Goal: Task Accomplishment & Management: Use online tool/utility

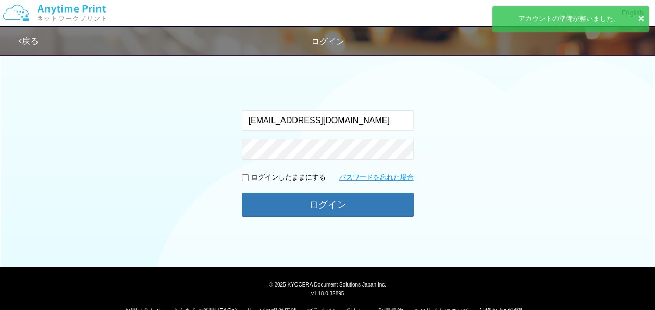
scroll to position [51, 0]
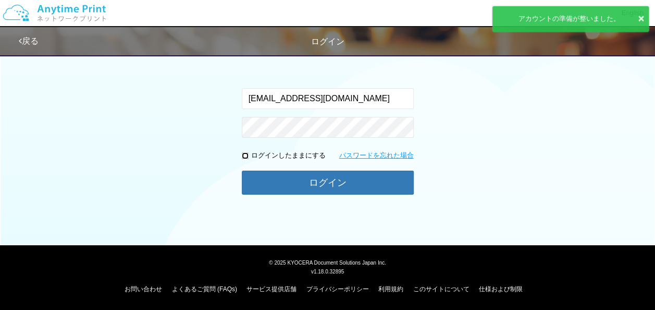
click at [247, 154] on input "checkbox" at bounding box center [245, 155] width 7 height 7
checkbox input "true"
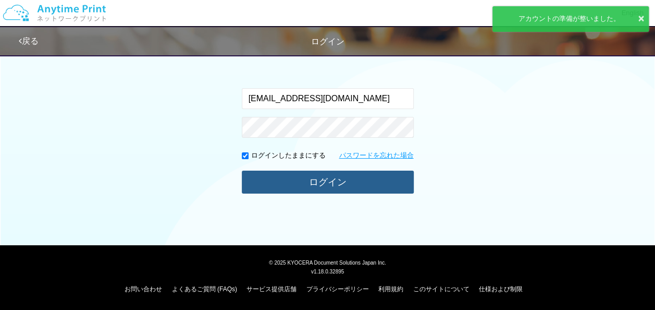
click at [265, 177] on button "ログイン" at bounding box center [328, 182] width 172 height 23
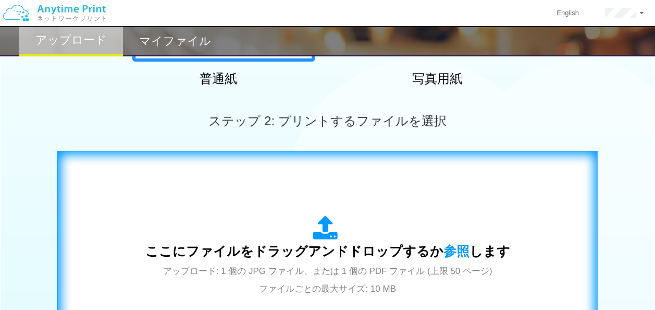
scroll to position [312, 0]
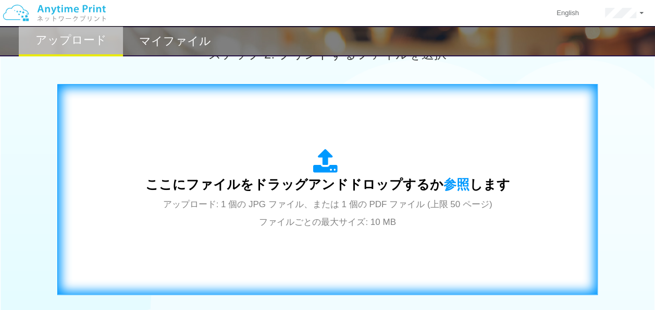
click at [323, 174] on icon at bounding box center [327, 162] width 29 height 26
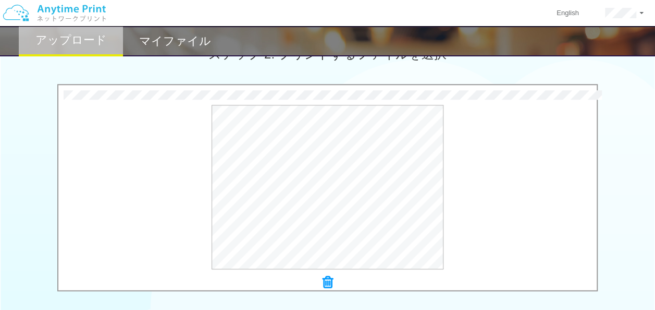
scroll to position [398, 0]
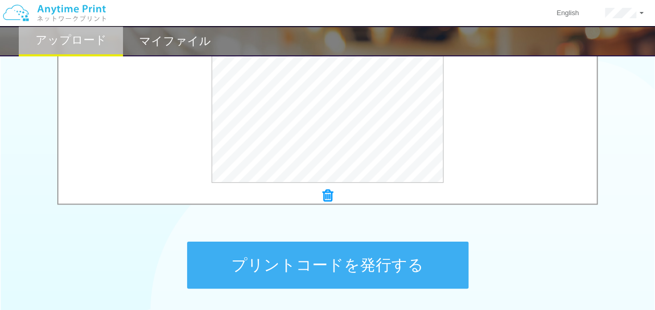
click at [324, 261] on button "プリントコードを発行する" at bounding box center [328, 264] width 282 height 47
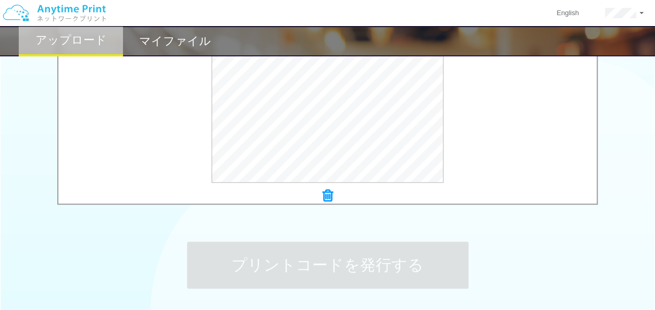
scroll to position [0, 0]
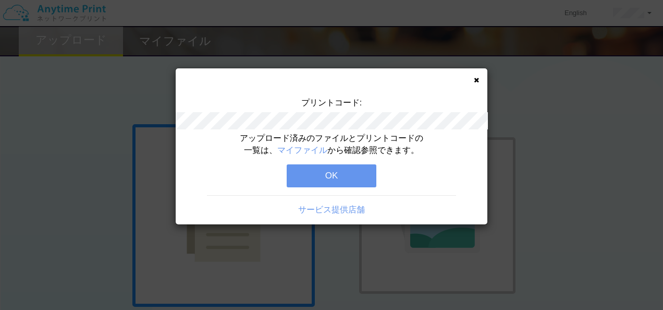
click at [335, 176] on button "OK" at bounding box center [332, 175] width 90 height 23
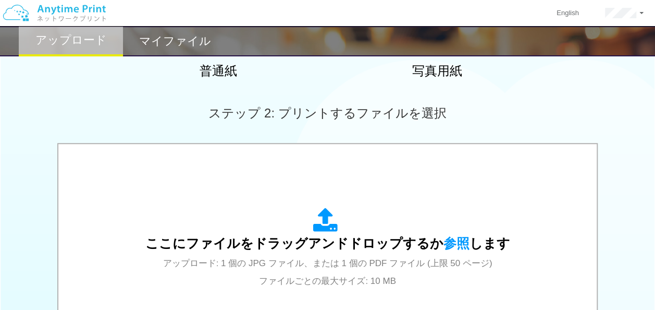
scroll to position [347, 0]
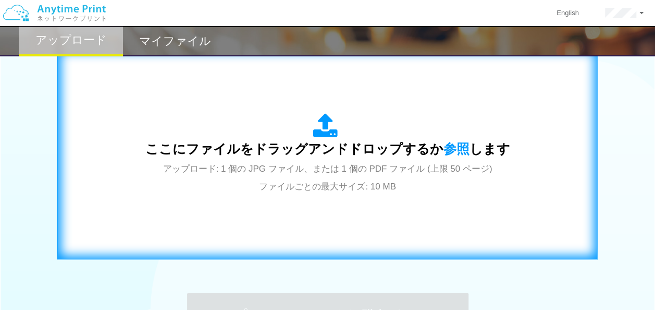
click at [336, 176] on div "ここにファイルをドラッグアンドドロップするか 参照 します アップロード: 1 個の JPG ファイル、または 1 個の PDF ファイル (上限 50 ペー…" at bounding box center [327, 153] width 365 height 81
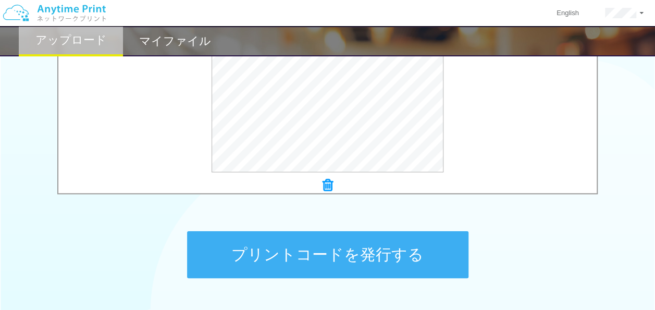
scroll to position [434, 0]
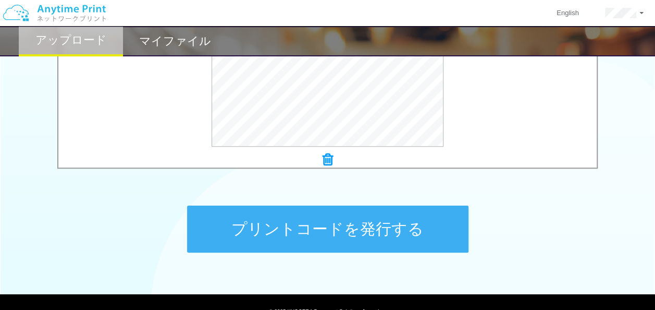
click at [355, 221] on button "プリントコードを発行する" at bounding box center [328, 228] width 282 height 47
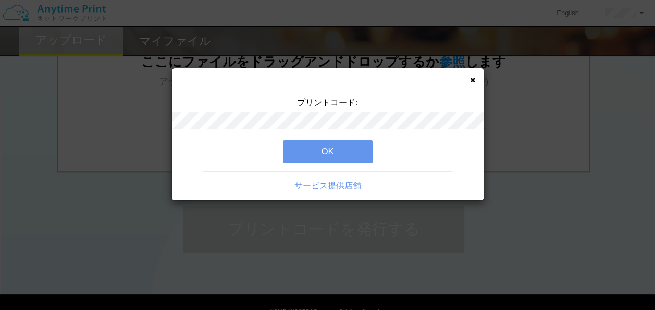
scroll to position [0, 0]
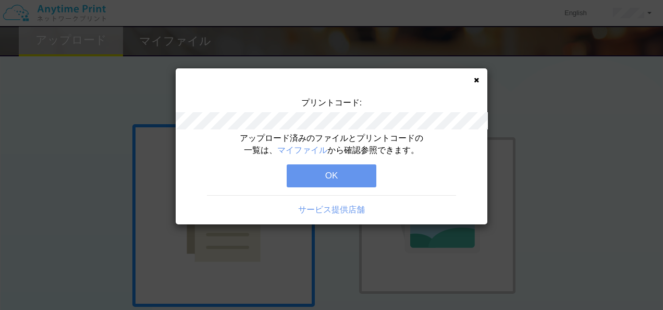
click at [331, 172] on button "OK" at bounding box center [332, 175] width 90 height 23
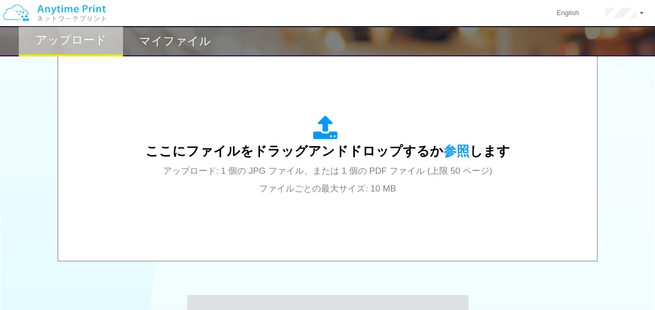
scroll to position [347, 0]
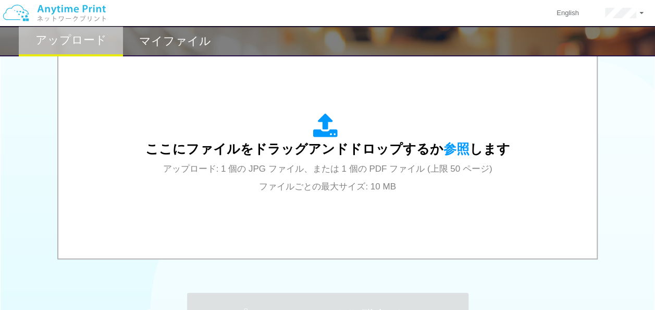
click at [331, 172] on span "アップロード: 1 個の JPG ファイル、または 1 個の PDF ファイル (上限 50 ページ) ファイルごとの最大サイズ: 10 MB" at bounding box center [328, 178] width 330 height 28
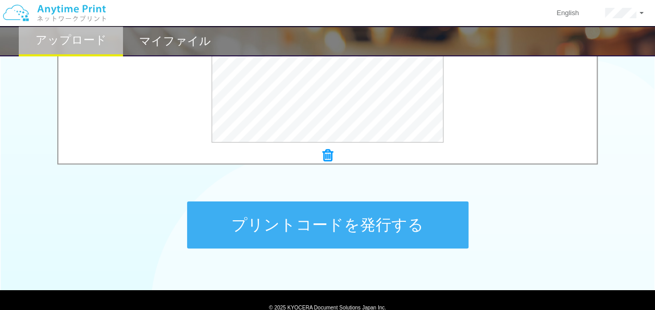
scroll to position [483, 0]
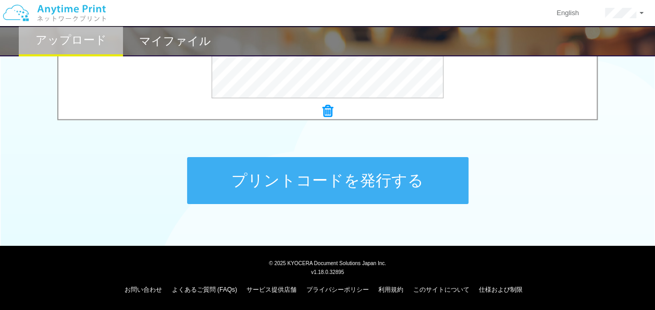
click at [342, 170] on button "プリントコードを発行する" at bounding box center [328, 180] width 282 height 47
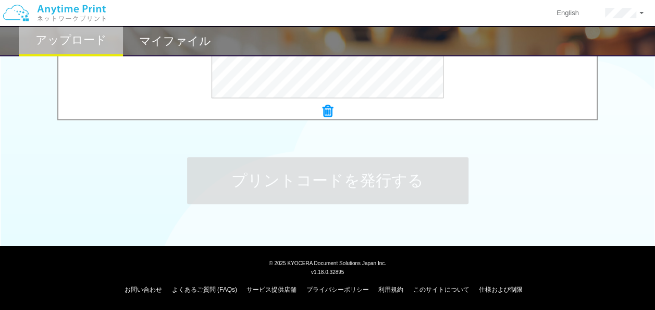
scroll to position [0, 0]
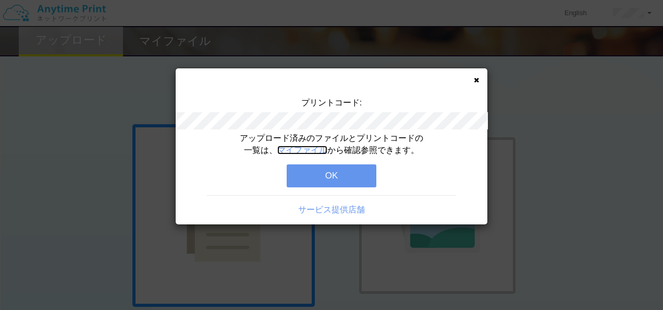
click at [310, 149] on link "マイファイル" at bounding box center [302, 149] width 50 height 9
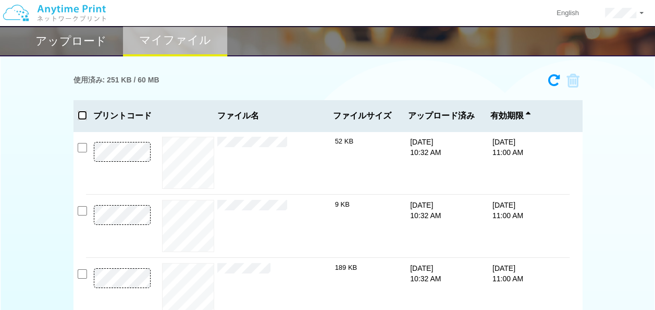
click at [84, 115] on input "checkbox" at bounding box center [82, 115] width 9 height 9
checkbox input "true"
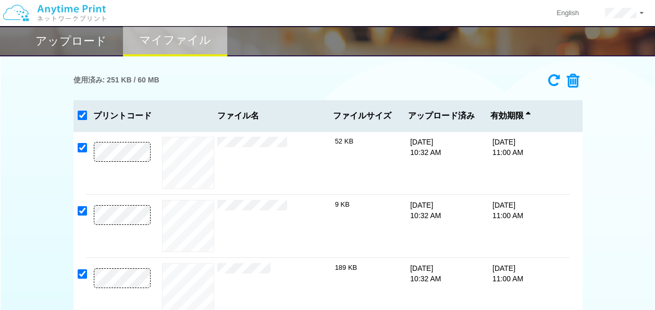
click at [91, 43] on h2 "アップロード" at bounding box center [70, 41] width 71 height 13
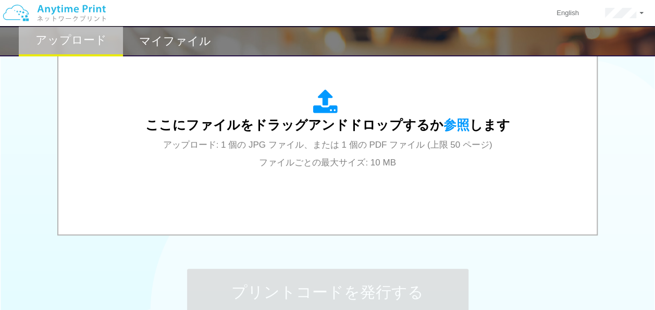
scroll to position [434, 0]
